Goal: Task Accomplishment & Management: Manage account settings

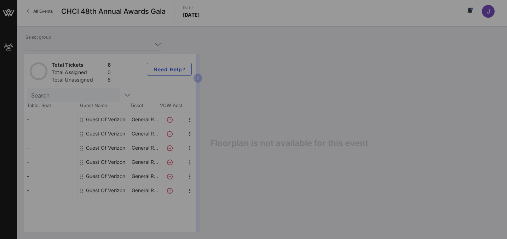
type input "Verizon (Verizon) [[PERSON_NAME], [PERSON_NAME][EMAIL_ADDRESS][DOMAIN_NAME]]"
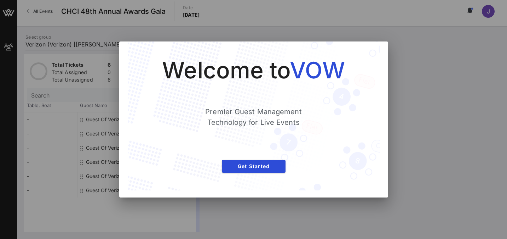
click at [374, 48] on div "Welcome to VOW Premier Guest Management Technology for Live Events Get Started" at bounding box center [254, 115] width 252 height 149
click at [380, 48] on div "Welcome to VOW Premier Guest Management Technology for Live Events Get Started" at bounding box center [253, 119] width 269 height 156
click at [246, 172] on div "Welcome to VOW Premier Guest Management Technology for Live Events Get Started" at bounding box center [254, 116] width 224 height 120
click at [248, 167] on span "Get Started" at bounding box center [254, 166] width 52 height 6
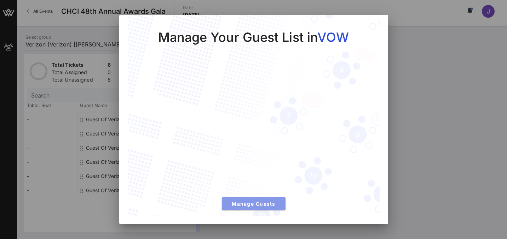
click at [250, 205] on span "Manage Guests" at bounding box center [254, 203] width 52 height 6
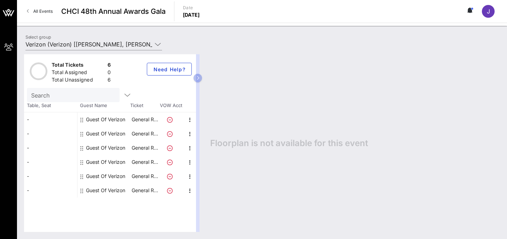
click at [116, 121] on div "Guest Of Verizon" at bounding box center [105, 119] width 39 height 14
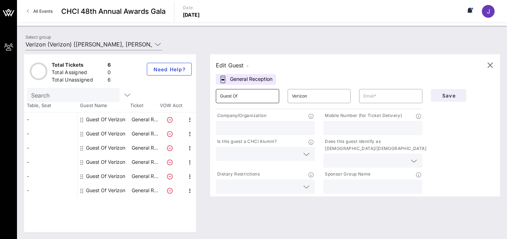
click at [248, 98] on input "Guest Of" at bounding box center [247, 95] width 55 height 11
type input "[PERSON_NAME]"
click at [305, 95] on input "Verizon" at bounding box center [319, 95] width 55 height 11
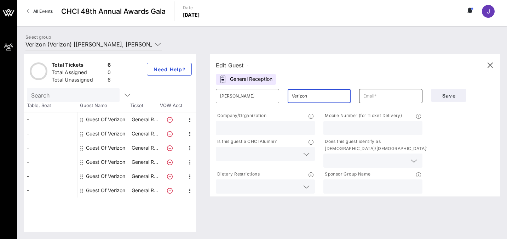
click at [381, 99] on input "text" at bounding box center [390, 95] width 55 height 11
paste input "[PERSON_NAME][EMAIL_ADDRESS][PERSON_NAME][DOMAIN_NAME]"
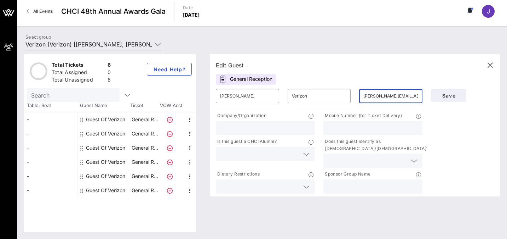
scroll to position [0, 2]
type input "[PERSON_NAME][EMAIL_ADDRESS][PERSON_NAME][DOMAIN_NAME]"
click at [257, 128] on input "text" at bounding box center [265, 127] width 91 height 9
type input "Verizon"
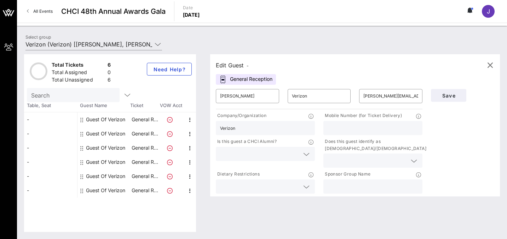
click at [258, 153] on input "text" at bounding box center [259, 153] width 79 height 9
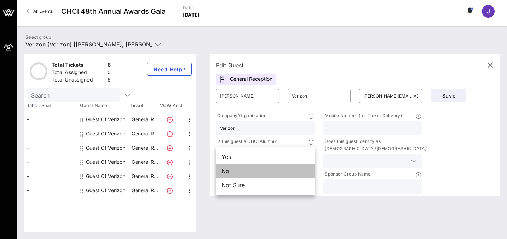
click at [254, 169] on div "No" at bounding box center [265, 171] width 99 height 14
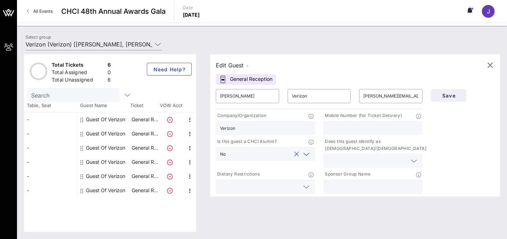
click at [359, 133] on div at bounding box center [373, 128] width 91 height 14
click at [358, 133] on div at bounding box center [373, 128] width 91 height 14
type input "2025037240"
click at [358, 160] on input "text" at bounding box center [367, 160] width 79 height 9
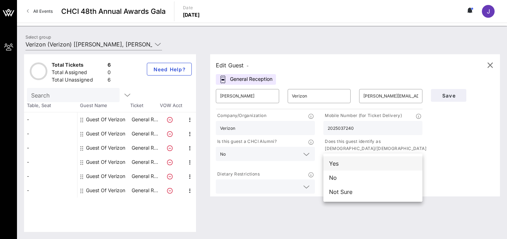
click at [357, 167] on div "Yes" at bounding box center [372, 163] width 99 height 14
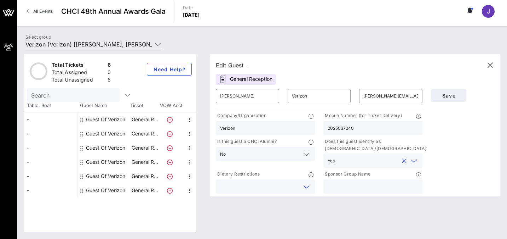
click at [271, 187] on input "text" at bounding box center [259, 186] width 79 height 9
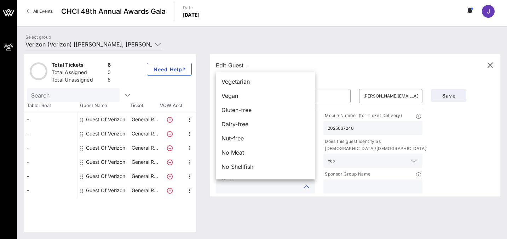
click at [463, 183] on div "Save" at bounding box center [463, 140] width 72 height 110
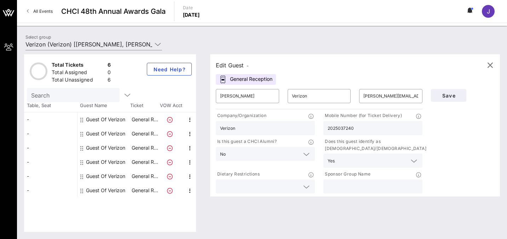
click at [379, 188] on input "text" at bounding box center [373, 186] width 91 height 9
type input "Verizon"
click at [447, 93] on span "Save" at bounding box center [449, 95] width 24 height 6
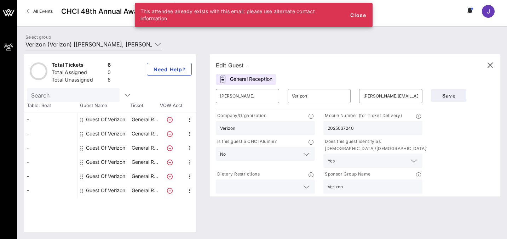
click at [305, 73] on div "Edit Guest - General Reception ​ [PERSON_NAME] ​ Verizon ​ [PERSON_NAME][EMAIL_…" at bounding box center [355, 125] width 290 height 142
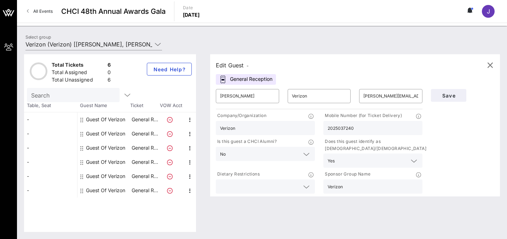
click at [310, 76] on div "Edit Guest - General Reception ​ [PERSON_NAME] ​ Verizon ​ [PERSON_NAME][EMAIL_…" at bounding box center [355, 125] width 290 height 142
click at [390, 95] on input "[PERSON_NAME][EMAIL_ADDRESS][PERSON_NAME][DOMAIN_NAME]" at bounding box center [390, 95] width 55 height 11
paste input "[PERSON_NAME][EMAIL_ADDRESS][PERSON_NAME][DOMAIN_NAME]"
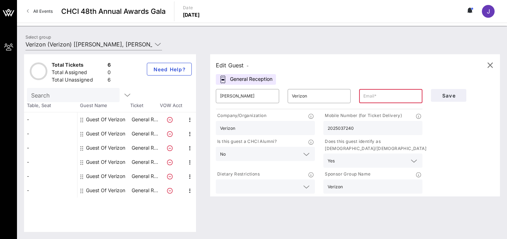
type input "[PERSON_NAME][EMAIL_ADDRESS][PERSON_NAME][DOMAIN_NAME]"
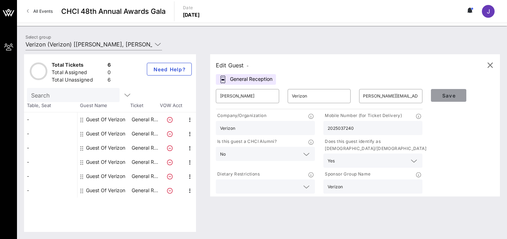
click at [447, 98] on button "Save" at bounding box center [448, 95] width 35 height 13
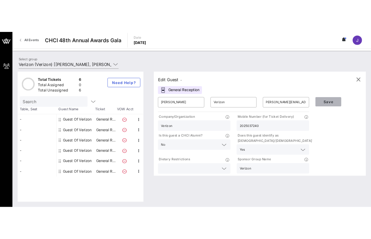
scroll to position [0, 0]
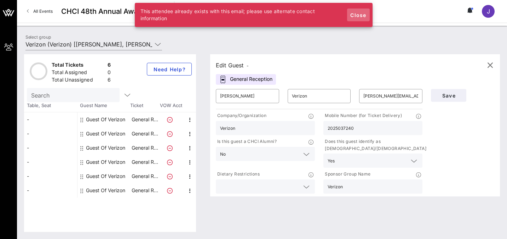
click at [362, 20] on button "Close" at bounding box center [358, 14] width 23 height 13
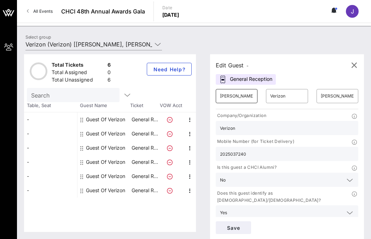
click at [235, 99] on input "[PERSON_NAME]" at bounding box center [236, 95] width 33 height 11
paste input "[PERSON_NAME]"
type input "[PERSON_NAME]"
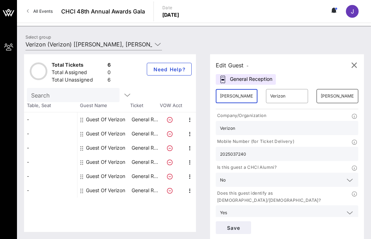
click at [326, 98] on input "[PERSON_NAME][EMAIL_ADDRESS][PERSON_NAME][DOMAIN_NAME]" at bounding box center [337, 95] width 33 height 11
paste input "[PERSON_NAME].[PERSON_NAME]"
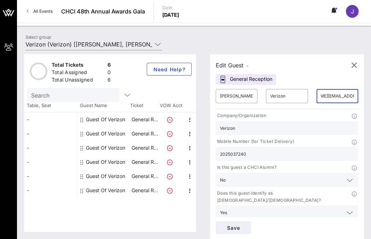
type input "[PERSON_NAME][EMAIL_ADDRESS][PERSON_NAME][DOMAIN_NAME]"
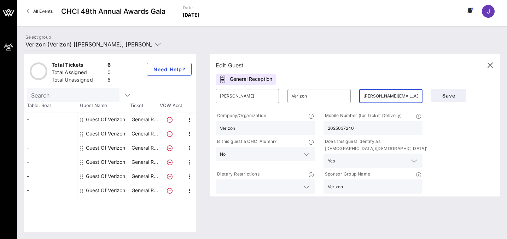
click at [340, 127] on input "2025037240" at bounding box center [373, 127] width 91 height 9
paste input "-527-450"
type input "[PHONE_NUMBER]"
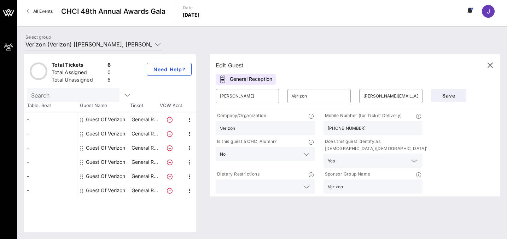
click at [467, 144] on div "Save" at bounding box center [463, 140] width 72 height 110
click at [450, 98] on button "Save" at bounding box center [448, 95] width 35 height 13
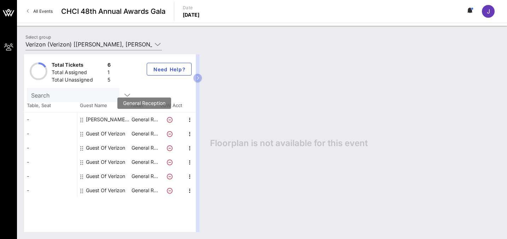
click at [146, 119] on p "General R…" at bounding box center [145, 119] width 28 height 14
click at [188, 120] on icon "button" at bounding box center [190, 119] width 8 height 8
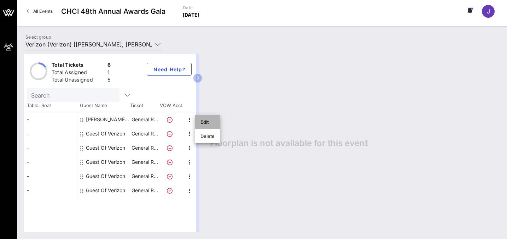
click at [206, 120] on div "Edit" at bounding box center [208, 122] width 14 height 6
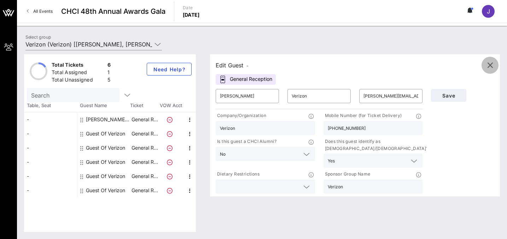
click at [490, 66] on icon "button" at bounding box center [490, 65] width 8 height 8
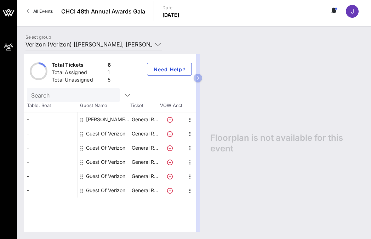
click at [120, 134] on div "Guest Of Verizon" at bounding box center [105, 133] width 39 height 14
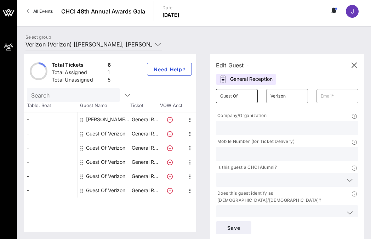
click at [241, 95] on input "Guest Of" at bounding box center [236, 95] width 33 height 11
paste input "[PERSON_NAME]"
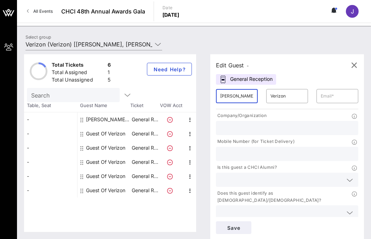
scroll to position [0, 1]
type input "[PERSON_NAME]"
click at [279, 95] on input "Verizon" at bounding box center [286, 95] width 33 height 11
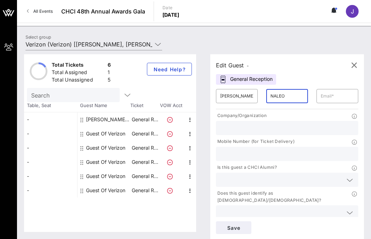
type input "NALEO"
click at [326, 92] on input "text" at bounding box center [337, 95] width 33 height 11
paste input "[EMAIL_ADDRESS][DOMAIN_NAME]"
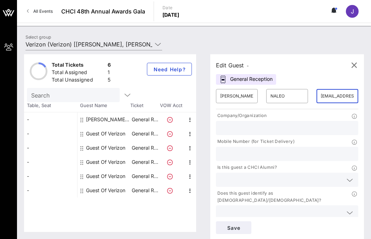
scroll to position [0, 5]
type input "[EMAIL_ADDRESS][DOMAIN_NAME]"
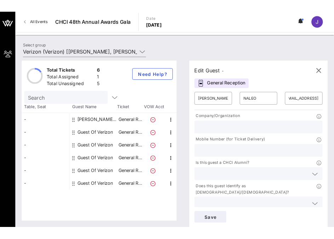
scroll to position [0, 0]
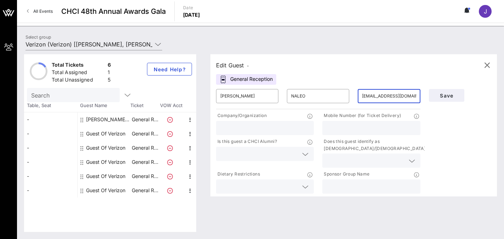
click at [229, 130] on input "text" at bounding box center [264, 127] width 89 height 9
type input "NALEO"
click at [264, 148] on div at bounding box center [264, 154] width 89 height 14
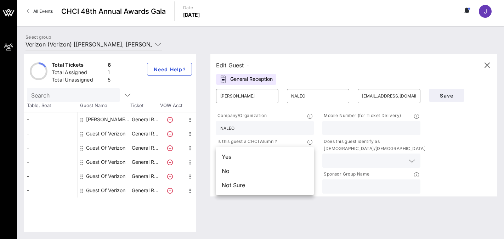
click at [241, 187] on div "Not Sure" at bounding box center [265, 185] width 98 height 14
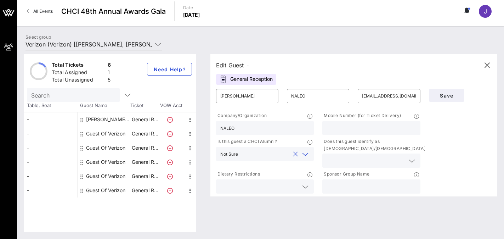
click at [260, 186] on input "text" at bounding box center [259, 186] width 78 height 9
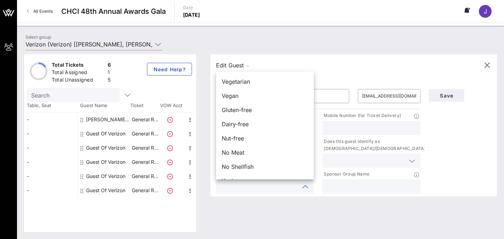
click at [270, 203] on div "Edit Guest - General Reception ​ [PERSON_NAME] ​ NALEO ​ [EMAIL_ADDRESS][DOMAIN…" at bounding box center [349, 142] width 293 height 177
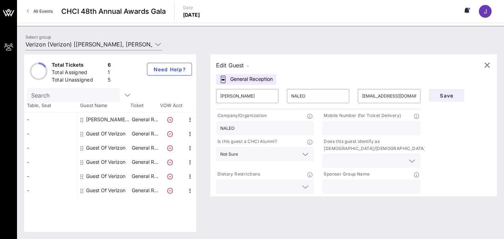
click at [351, 130] on input "text" at bounding box center [370, 127] width 89 height 9
click at [338, 121] on div at bounding box center [370, 128] width 89 height 14
paste input "480.628.2201"
type input "480.628.2201"
click at [347, 157] on input "text" at bounding box center [365, 160] width 78 height 9
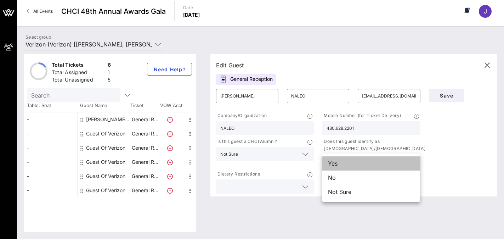
click at [349, 165] on div "Yes" at bounding box center [371, 163] width 98 height 14
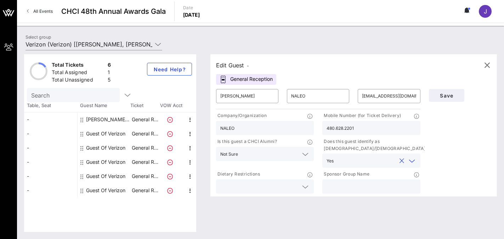
click at [347, 187] on input "text" at bounding box center [370, 186] width 89 height 9
type input "Verizon"
click at [449, 96] on span "Save" at bounding box center [446, 95] width 24 height 6
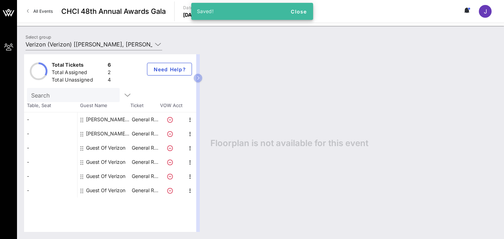
click at [114, 150] on div "Guest Of Verizon" at bounding box center [105, 147] width 39 height 14
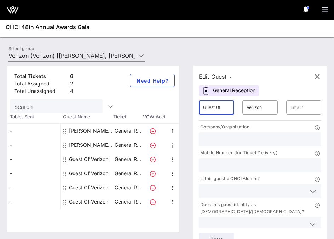
click at [224, 109] on input "Guest Of" at bounding box center [216, 107] width 27 height 11
type input "[PERSON_NAME]"
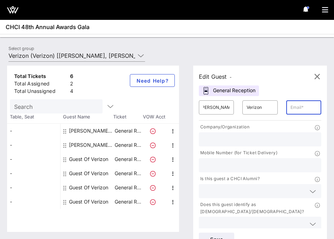
scroll to position [0, 0]
click at [296, 111] on input "text" at bounding box center [304, 107] width 27 height 11
paste input "[PERSON_NAME][EMAIL_ADDRESS][DOMAIN_NAME]"
type input "[PERSON_NAME][EMAIL_ADDRESS][DOMAIN_NAME]"
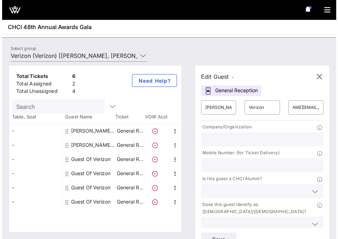
scroll to position [0, 0]
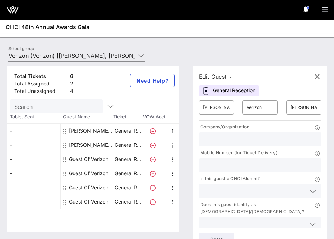
click at [229, 136] on input "text" at bounding box center [260, 138] width 114 height 9
paste input "Inclusive Action for the City"
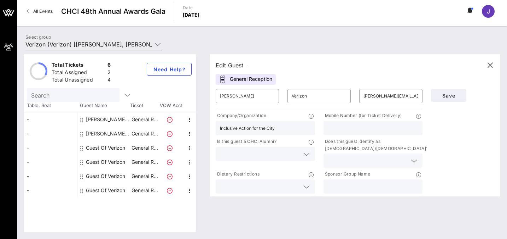
type input "Inclusive Action for the City"
click at [373, 133] on div at bounding box center [373, 128] width 91 height 14
type input "NA"
click at [263, 152] on input "text" at bounding box center [260, 153] width 80 height 9
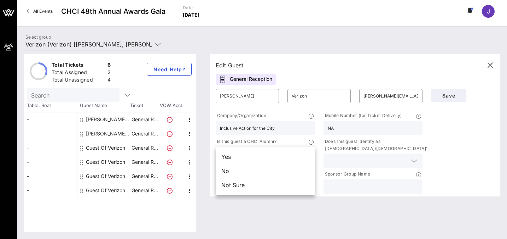
click at [246, 171] on div "No" at bounding box center [265, 171] width 99 height 14
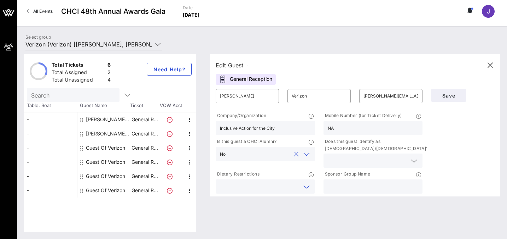
click at [244, 185] on input "text" at bounding box center [260, 186] width 80 height 9
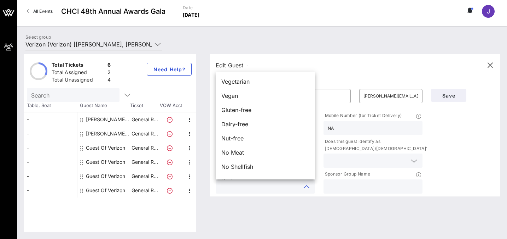
click at [244, 185] on input "text" at bounding box center [260, 186] width 80 height 9
click at [335, 188] on input "text" at bounding box center [373, 186] width 91 height 9
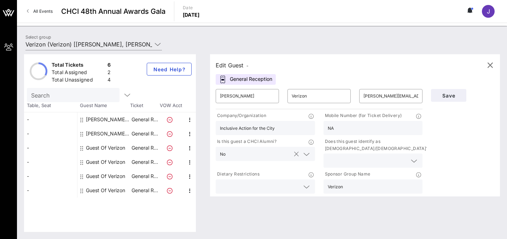
type input "Verizon"
click at [263, 150] on input "text" at bounding box center [260, 153] width 63 height 9
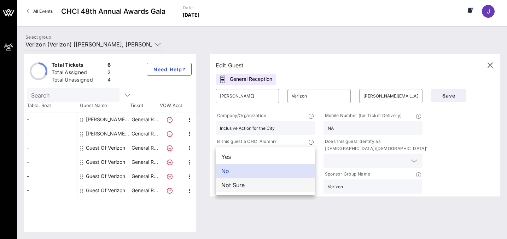
click at [249, 186] on div "Not Sure" at bounding box center [265, 185] width 99 height 14
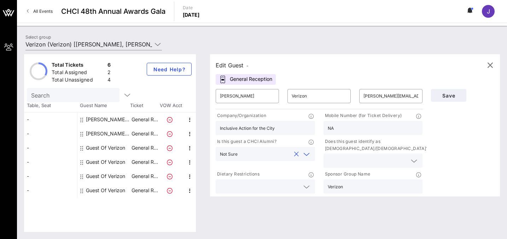
click at [364, 159] on input "text" at bounding box center [368, 160] width 80 height 9
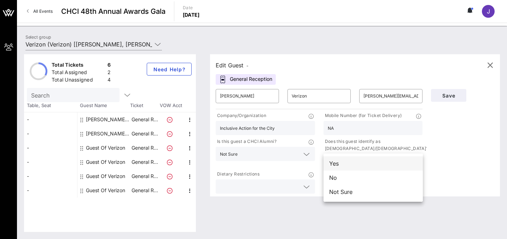
click at [354, 163] on div "Yes" at bounding box center [373, 163] width 99 height 14
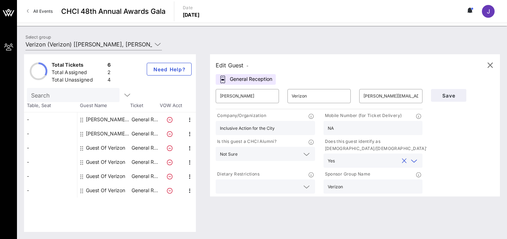
click at [453, 145] on div "Save" at bounding box center [463, 140] width 72 height 110
click at [448, 99] on button "Save" at bounding box center [448, 95] width 35 height 13
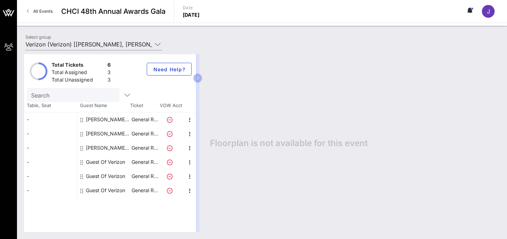
click at [113, 163] on div "Guest Of Verizon" at bounding box center [105, 162] width 39 height 14
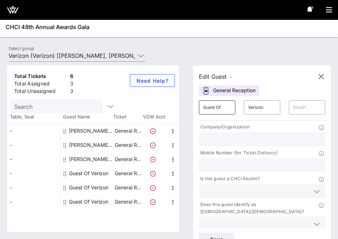
click at [217, 113] on div "Guest Of" at bounding box center [217, 107] width 28 height 14
paste input "[PERSON_NAME]"
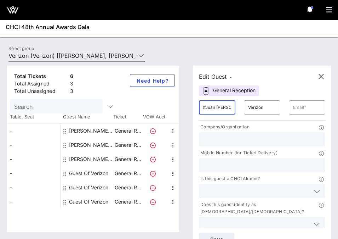
click at [226, 108] on input "Guest OfJuan [PERSON_NAME]" at bounding box center [217, 107] width 28 height 11
click at [226, 109] on input "Guest OfJuan [PERSON_NAME]" at bounding box center [217, 107] width 28 height 11
paste input "text"
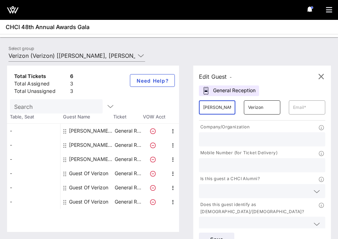
type input "[PERSON_NAME]"
click at [256, 107] on input "Verizon" at bounding box center [262, 107] width 28 height 11
type input "LULAC"
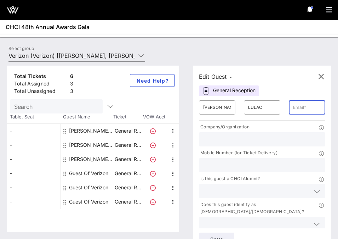
click at [303, 105] on input "text" at bounding box center [307, 107] width 28 height 11
paste input "[EMAIL_ADDRESS][DOMAIN_NAME]"
drag, startPoint x: 317, startPoint y: 107, endPoint x: 268, endPoint y: 107, distance: 48.8
click at [265, 107] on div "​ [PERSON_NAME] ​ LULAC ​ [EMAIL_ADDRESS][DOMAIN_NAME]" at bounding box center [262, 107] width 135 height 23
type input "[EMAIL_ADDRESS][DOMAIN_NAME]"
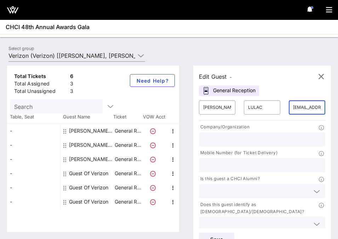
click at [337, 117] on div "Total Tickets 6 Total Assigned 3 Total Unassigned 3 Need Help? Search Table, Se…" at bounding box center [169, 148] width 338 height 180
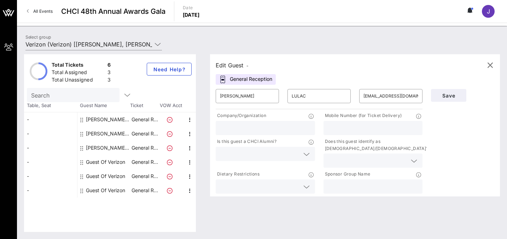
click at [345, 124] on input "text" at bounding box center [373, 127] width 91 height 9
paste input "[PHONE_NUMBER]"
type input "[PHONE_NUMBER]"
click at [308, 96] on input "LULAC" at bounding box center [319, 95] width 55 height 11
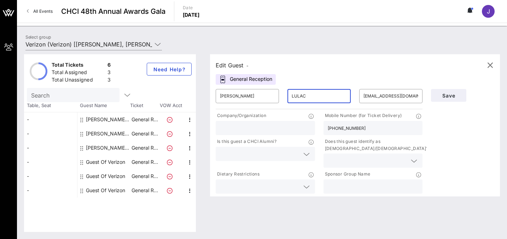
click at [308, 96] on input "LULAC" at bounding box center [319, 95] width 55 height 11
click at [254, 124] on input "text" at bounding box center [265, 127] width 91 height 9
paste input "LULAC"
type input "LULAC"
click at [242, 153] on input "text" at bounding box center [260, 153] width 80 height 9
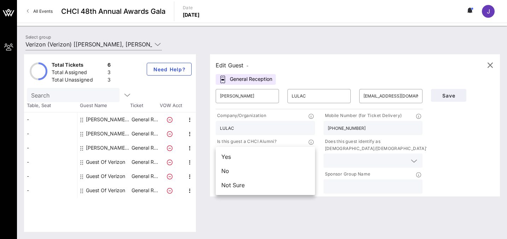
click at [234, 183] on div "Not Sure" at bounding box center [265, 185] width 99 height 14
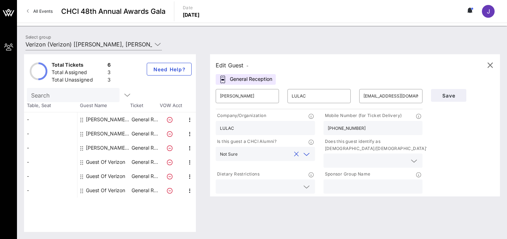
click at [350, 155] on div at bounding box center [373, 160] width 91 height 14
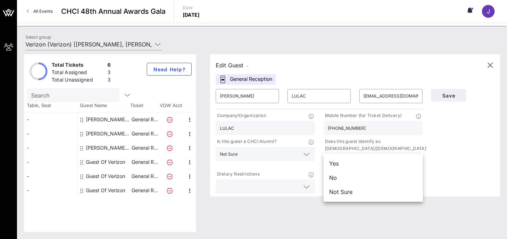
click at [346, 162] on div "Yes" at bounding box center [373, 163] width 99 height 14
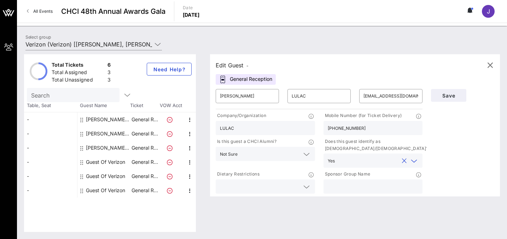
click at [351, 187] on input "text" at bounding box center [373, 186] width 91 height 9
type input "Verizon"
click at [457, 95] on span "Save" at bounding box center [449, 95] width 24 height 6
click at [442, 94] on span "Save" at bounding box center [449, 95] width 24 height 6
